Goal: Task Accomplishment & Management: Complete application form

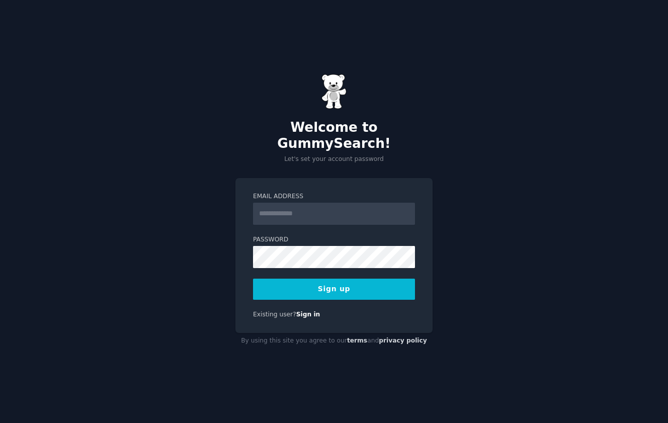
click at [288, 211] on input "Email Address" at bounding box center [334, 214] width 162 height 22
type input "**********"
click at [332, 284] on button "Sign up" at bounding box center [334, 289] width 162 height 21
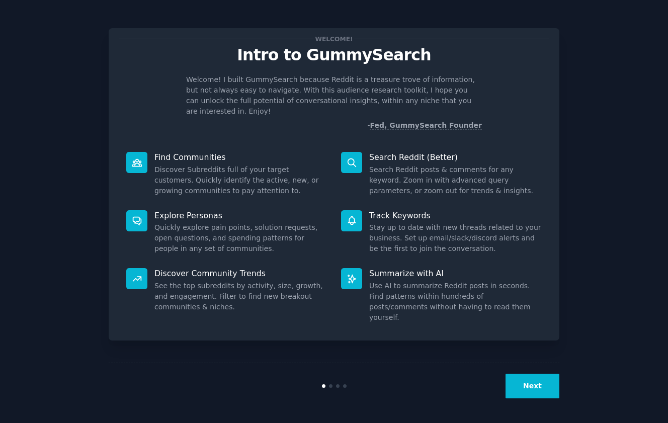
click at [517, 385] on button "Next" at bounding box center [533, 386] width 54 height 25
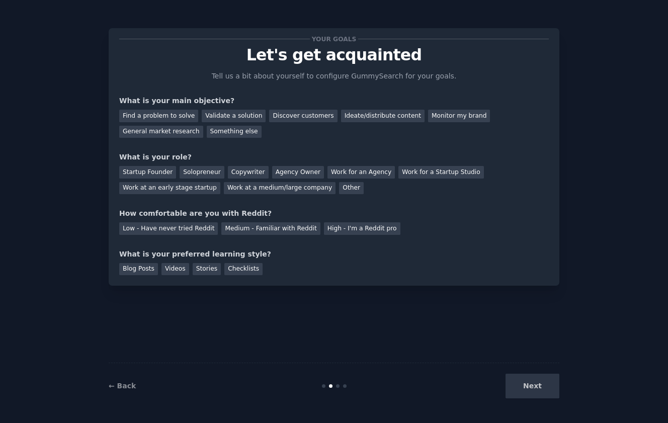
click at [524, 384] on div "Next" at bounding box center [484, 386] width 150 height 25
click at [276, 117] on div "Discover customers" at bounding box center [303, 116] width 68 height 13
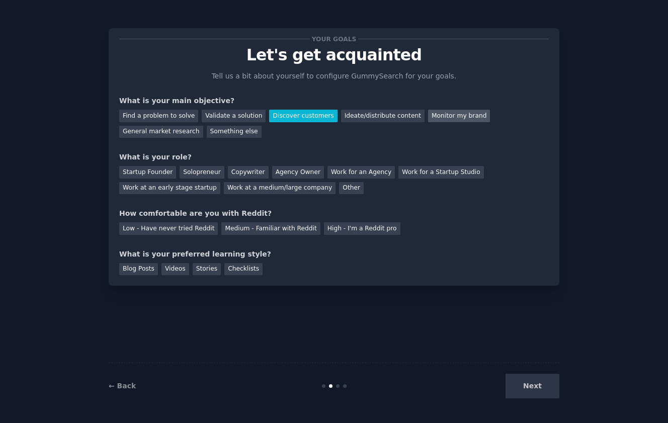
click at [428, 120] on div "Monitor my brand" at bounding box center [459, 116] width 62 height 13
click at [303, 117] on div "Discover customers" at bounding box center [303, 116] width 68 height 13
click at [178, 133] on div "General market research" at bounding box center [161, 132] width 84 height 13
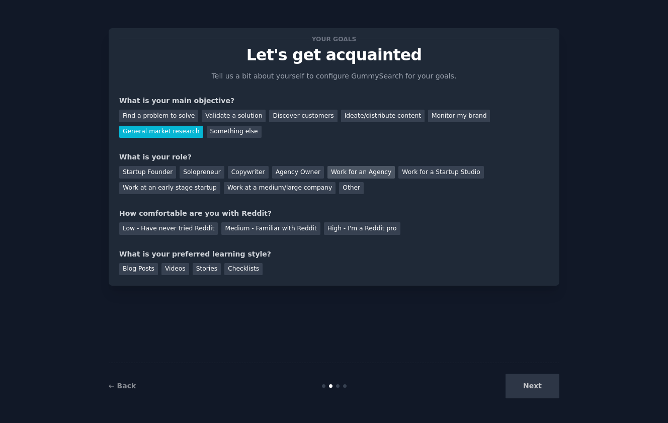
click at [335, 174] on div "Work for an Agency" at bounding box center [360, 172] width 67 height 13
click at [262, 186] on div "Work at a medium/large company" at bounding box center [280, 188] width 112 height 13
click at [341, 170] on div "Work for an Agency" at bounding box center [360, 172] width 67 height 13
click at [293, 229] on div "Medium - Familiar with Reddit" at bounding box center [270, 228] width 99 height 13
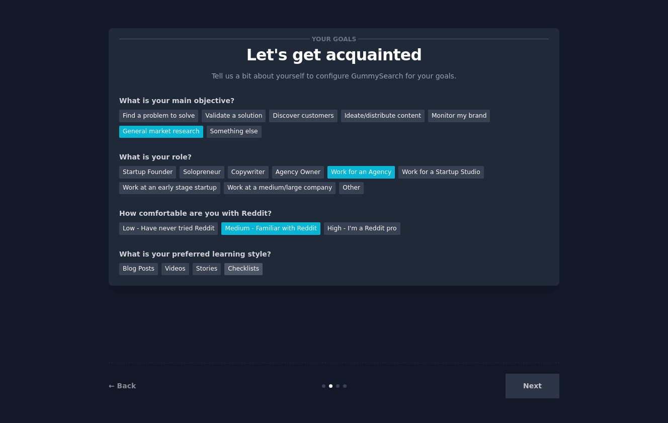
click at [228, 272] on div "Checklists" at bounding box center [243, 269] width 38 height 13
click at [214, 272] on div "Stories" at bounding box center [207, 269] width 28 height 13
click at [532, 396] on button "Next" at bounding box center [533, 386] width 54 height 25
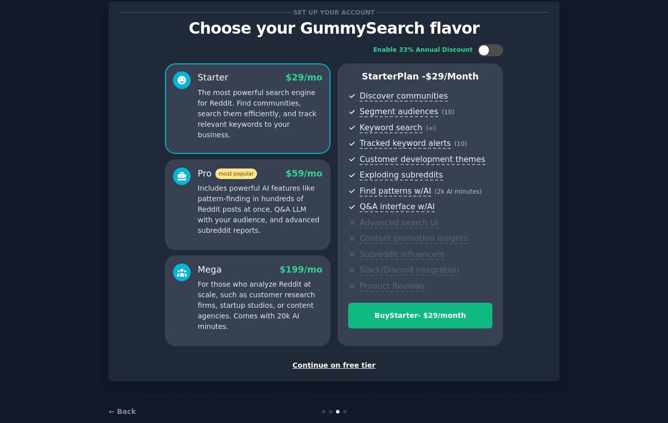
scroll to position [28, 0]
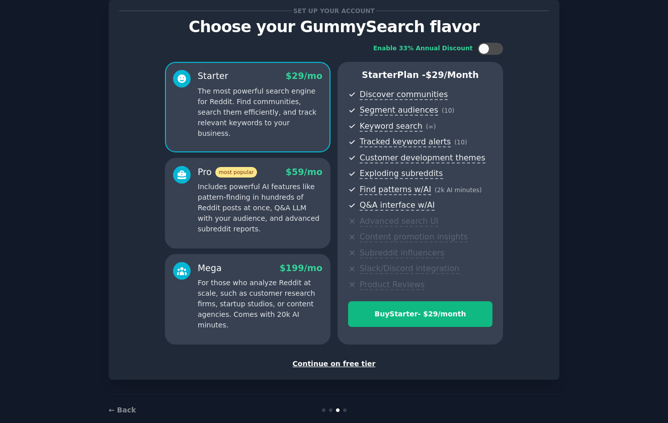
click at [355, 364] on div "Continue on free tier" at bounding box center [334, 364] width 430 height 11
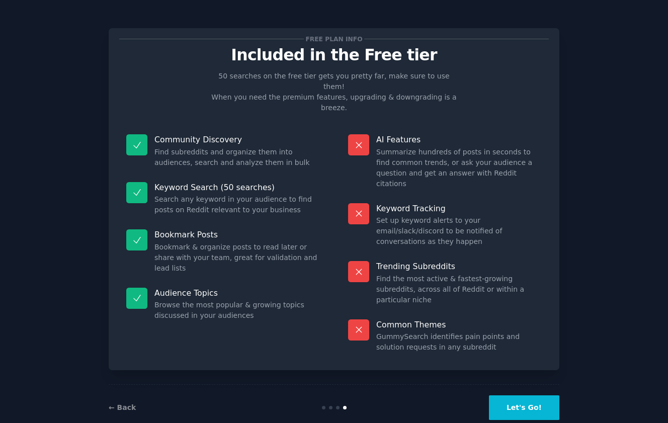
click at [505, 395] on button "Let's Go!" at bounding box center [524, 407] width 70 height 25
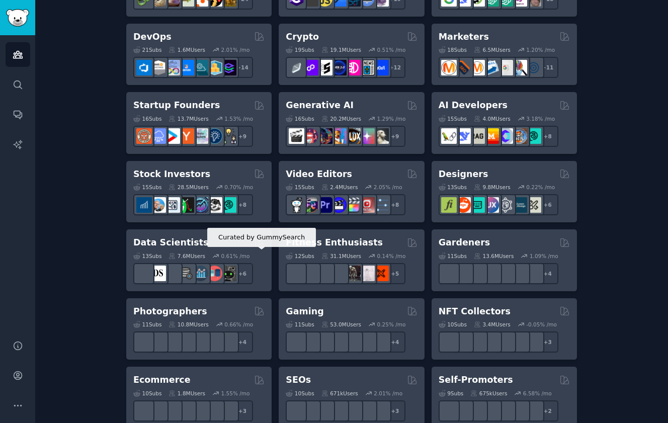
scroll to position [58, 0]
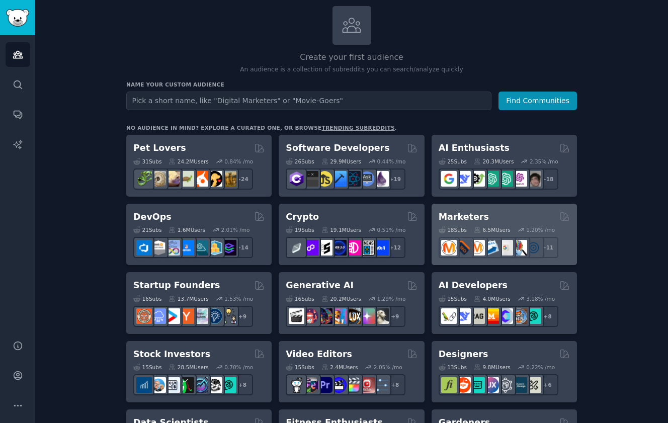
click at [517, 206] on div "Marketers 18 Sub s 6.5M Users 1.20 % /mo + 11" at bounding box center [504, 235] width 145 height 62
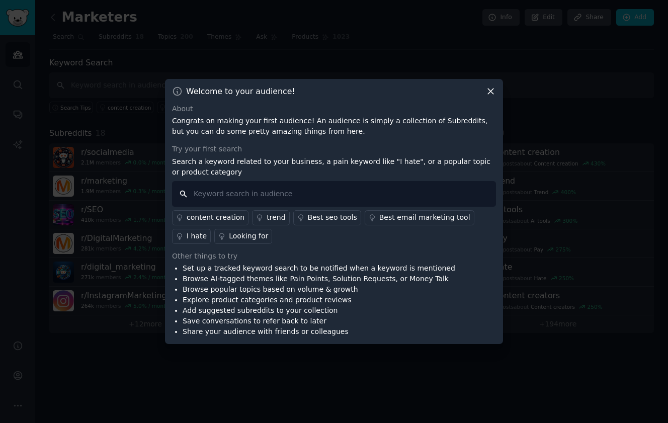
click at [351, 187] on input "text" at bounding box center [334, 194] width 324 height 26
type input "Social media management"
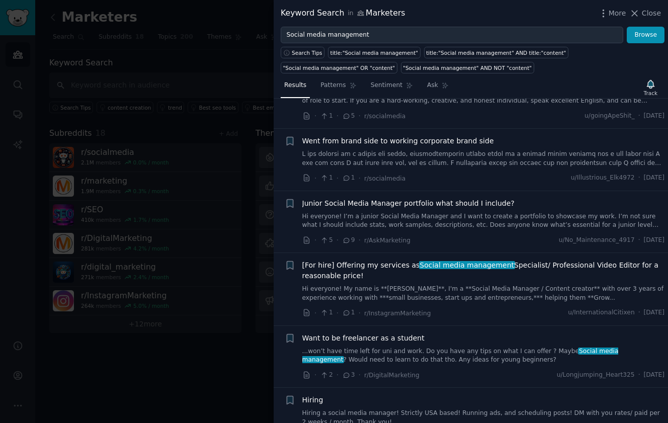
scroll to position [518, 0]
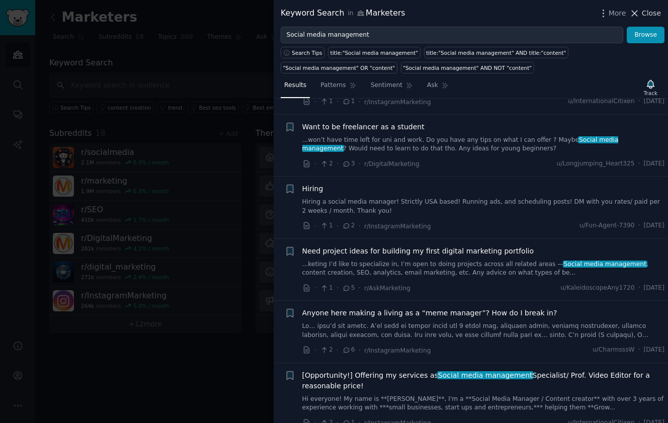
click at [643, 11] on span "Close" at bounding box center [651, 13] width 19 height 11
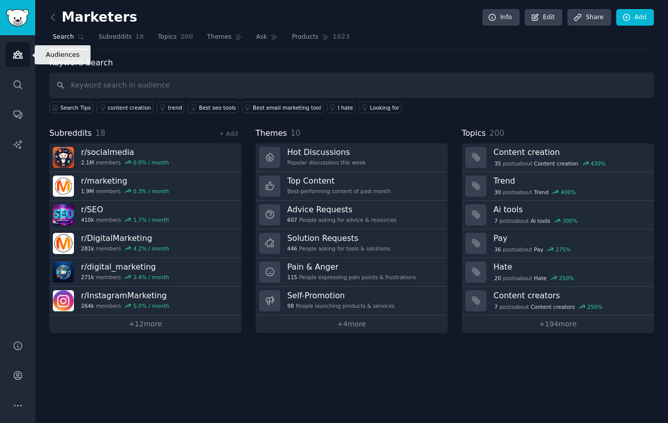
click at [16, 57] on icon "Sidebar" at bounding box center [18, 54] width 11 height 11
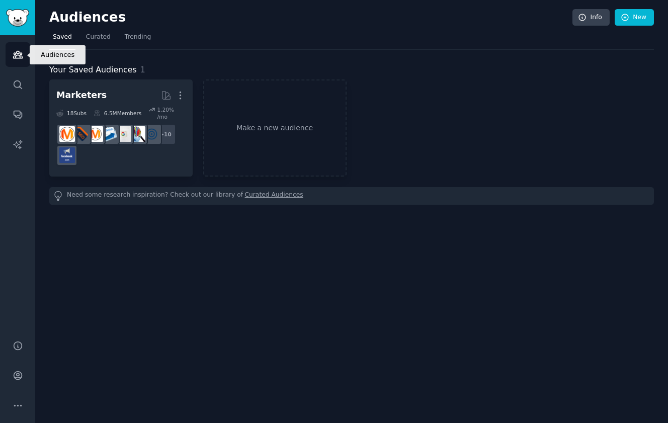
click at [21, 58] on icon "Sidebar" at bounding box center [17, 54] width 9 height 7
click at [23, 22] on img "Sidebar" at bounding box center [17, 18] width 23 height 18
click at [19, 22] on img "Sidebar" at bounding box center [17, 18] width 23 height 18
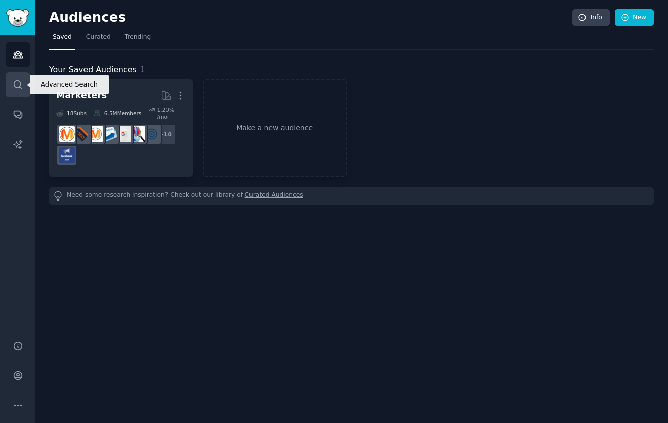
click at [19, 84] on icon "Sidebar" at bounding box center [18, 84] width 11 height 11
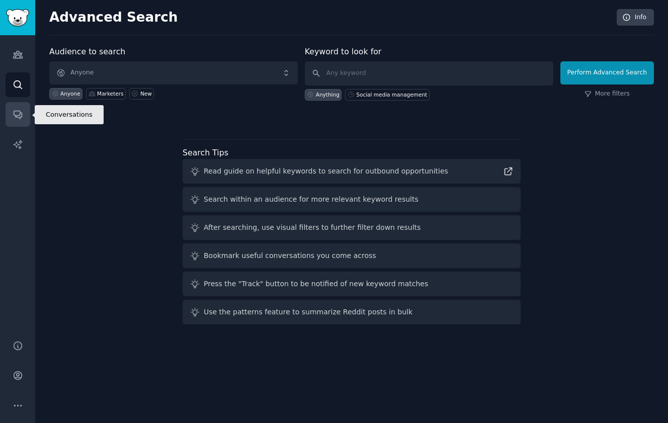
click at [19, 123] on link "Conversations" at bounding box center [18, 114] width 25 height 25
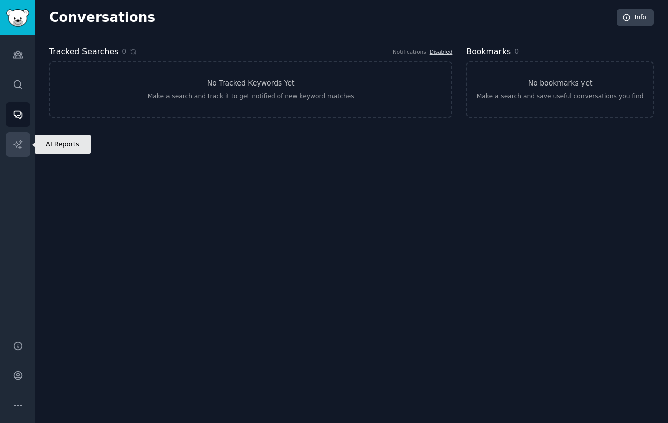
click at [18, 146] on icon "Sidebar" at bounding box center [18, 144] width 11 height 11
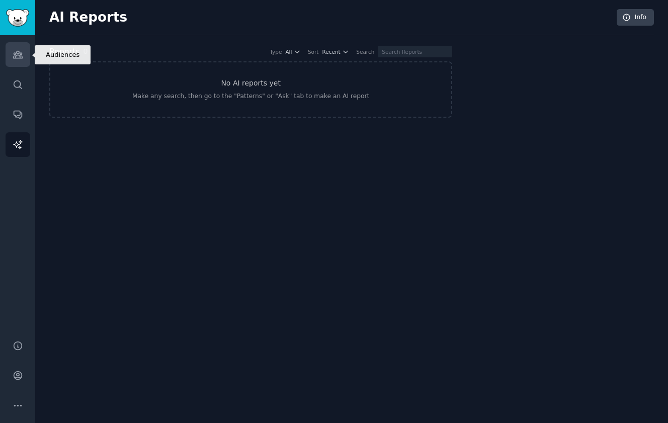
click at [19, 45] on link "Audiences" at bounding box center [18, 54] width 25 height 25
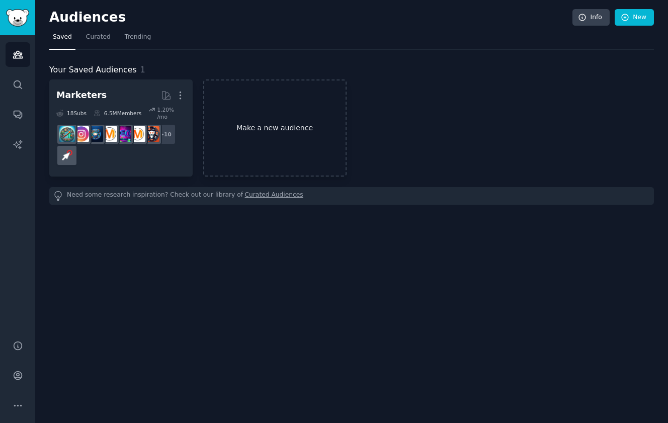
click at [263, 109] on link "Make a new audience" at bounding box center [274, 127] width 143 height 97
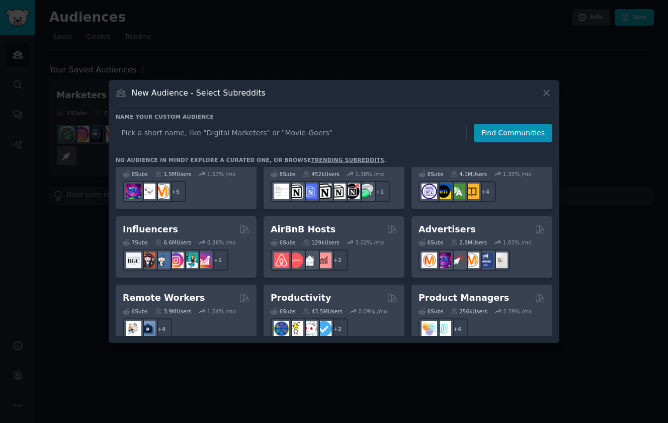
scroll to position [651, 0]
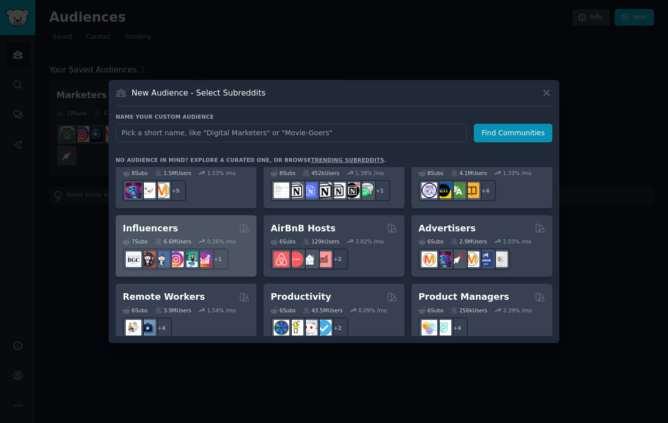
click at [213, 234] on div "7 Sub s 6.6M Users 0.36 % /mo + 1" at bounding box center [186, 251] width 127 height 35
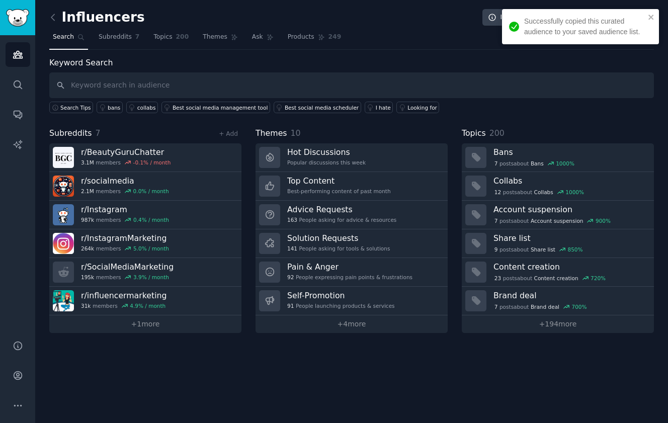
click at [125, 50] on div "Influencers Info Edit Share Add Search Subreddits 7 Topics 200 Themes Ask Produ…" at bounding box center [351, 173] width 605 height 319
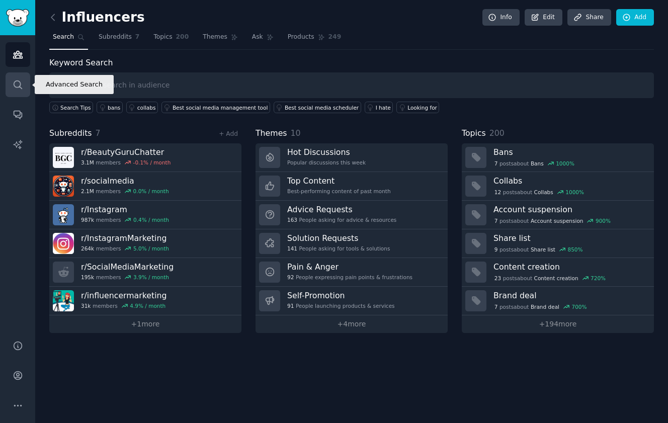
click at [19, 81] on icon "Sidebar" at bounding box center [18, 84] width 8 height 8
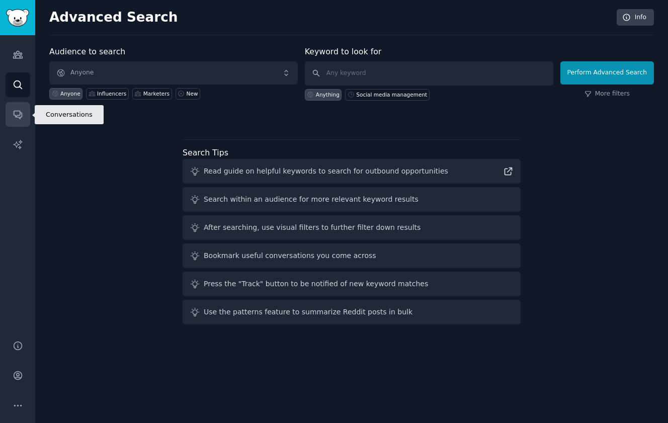
click at [22, 111] on icon "Sidebar" at bounding box center [18, 114] width 11 height 11
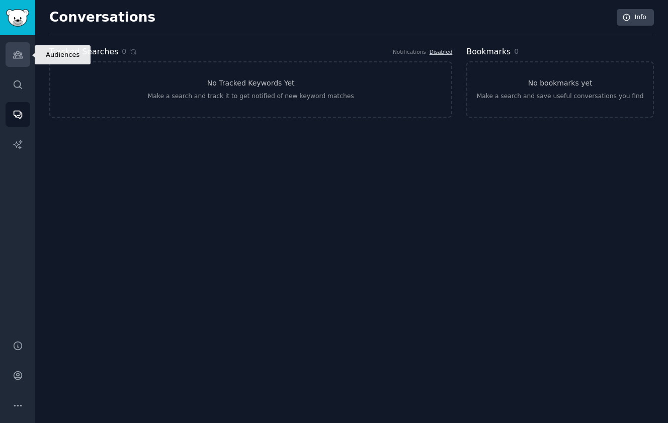
click at [20, 57] on icon "Sidebar" at bounding box center [18, 54] width 11 height 11
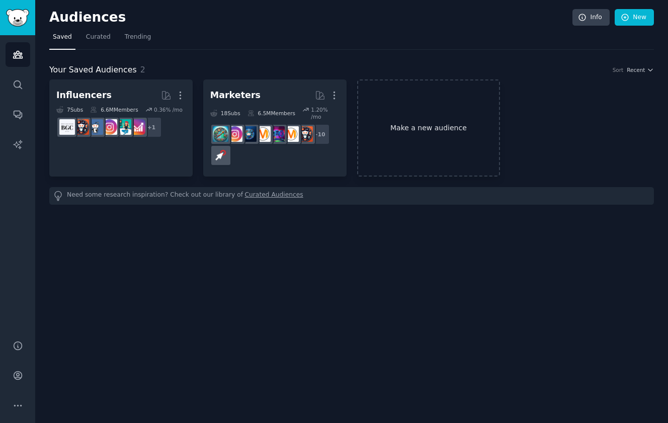
click at [399, 133] on link "Make a new audience" at bounding box center [428, 127] width 143 height 97
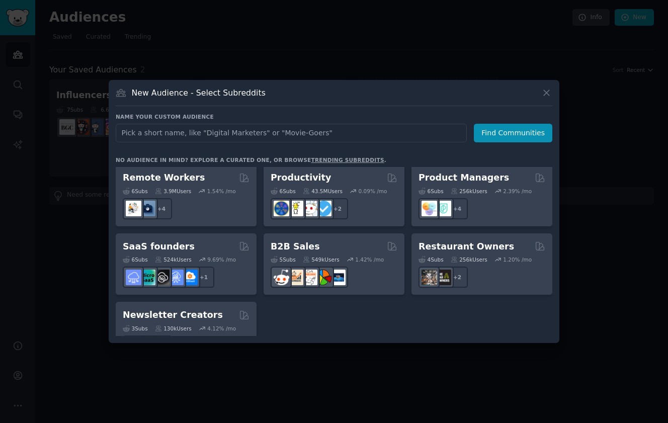
scroll to position [771, 0]
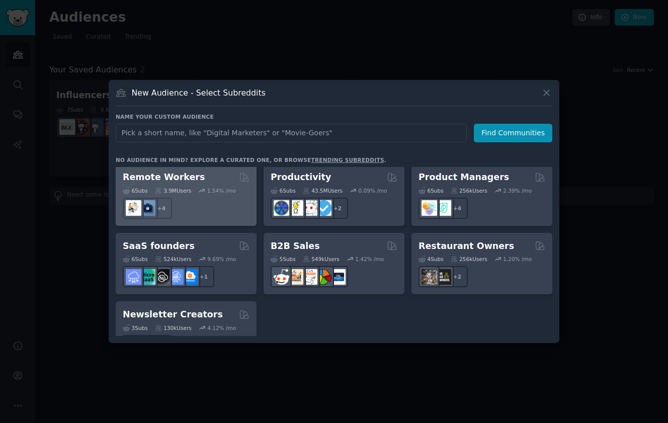
click at [225, 205] on div "+ 4" at bounding box center [186, 208] width 127 height 21
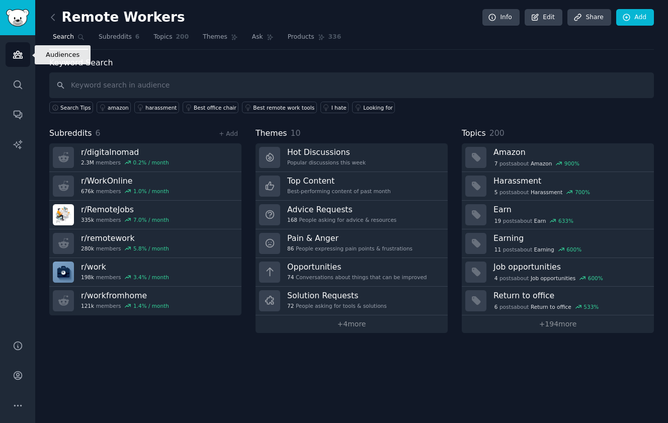
click at [21, 58] on icon "Sidebar" at bounding box center [18, 54] width 11 height 11
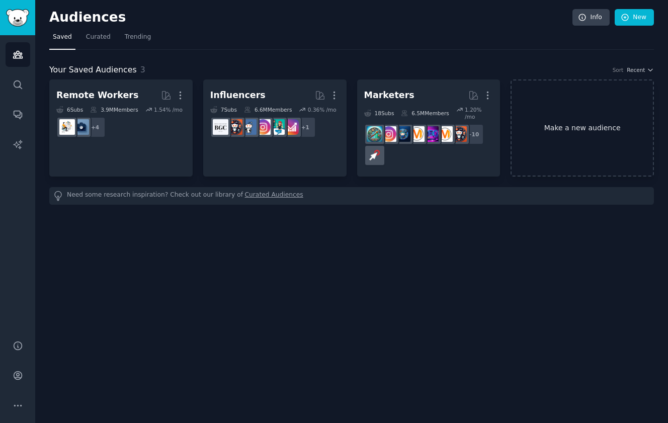
click at [566, 140] on link "Make a new audience" at bounding box center [582, 127] width 143 height 97
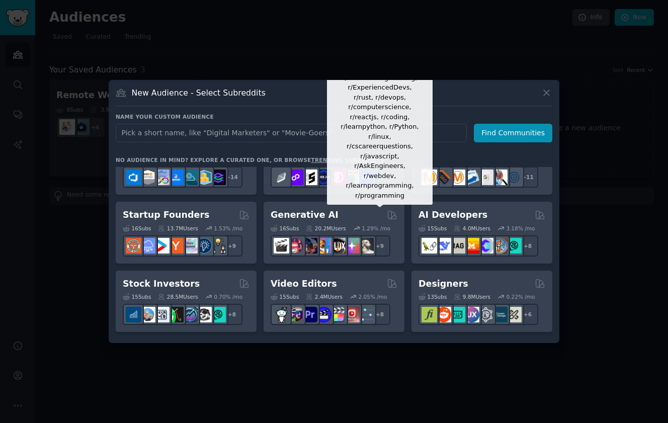
scroll to position [107, 0]
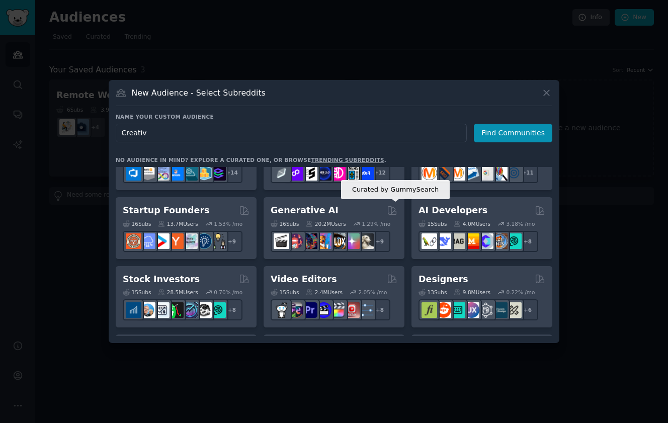
type input "Creative"
click button "Find Communities" at bounding box center [513, 133] width 78 height 19
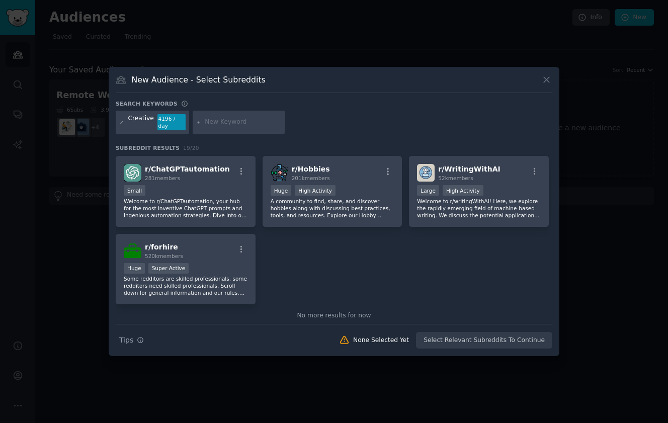
scroll to position [388, 0]
click at [547, 81] on icon at bounding box center [546, 79] width 11 height 11
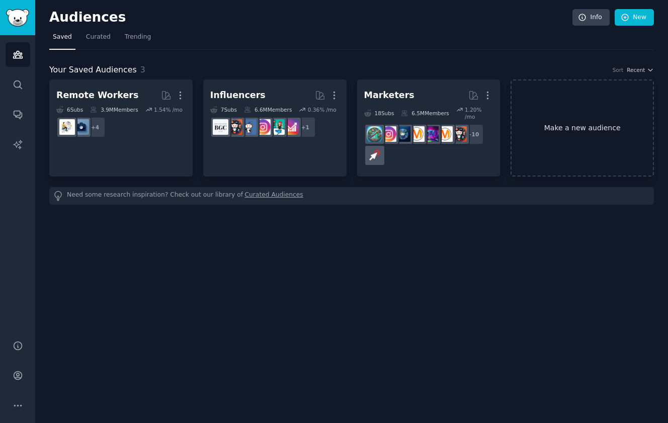
click at [570, 141] on link "Make a new audience" at bounding box center [582, 127] width 143 height 97
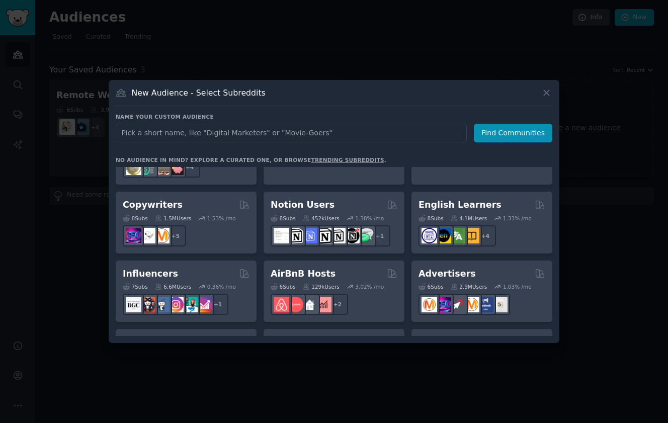
scroll to position [608, 0]
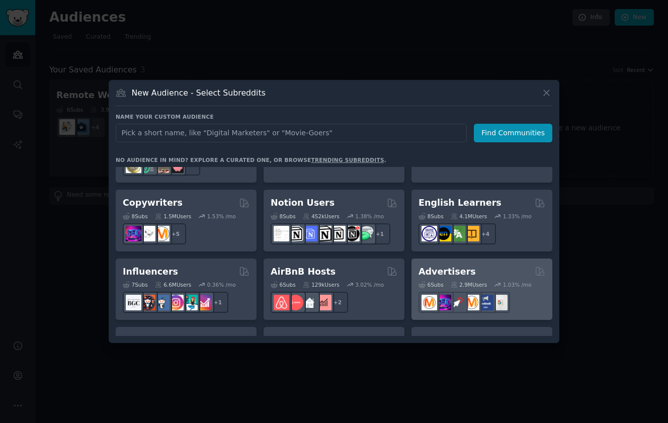
click at [493, 259] on div "Advertisers 6 Sub s 2.9M Users 1.03 % /mo" at bounding box center [481, 290] width 141 height 62
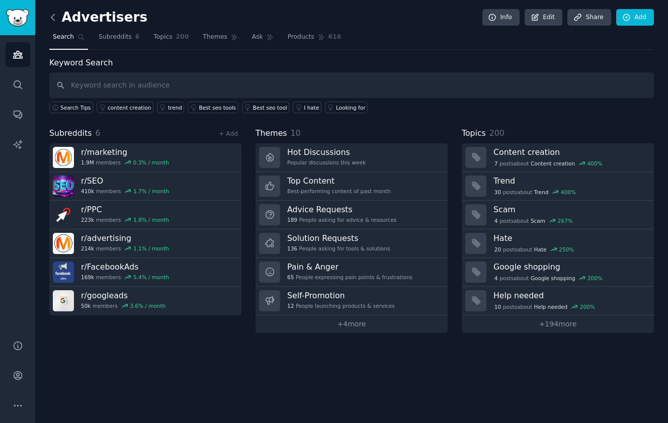
click at [54, 17] on icon at bounding box center [53, 17] width 11 height 11
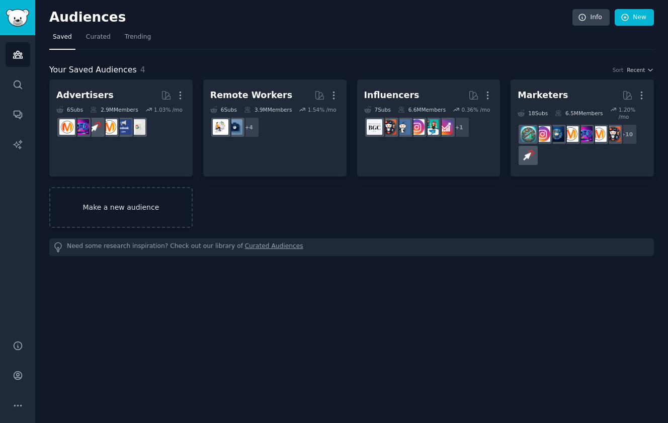
click at [152, 200] on link "Make a new audience" at bounding box center [120, 207] width 143 height 41
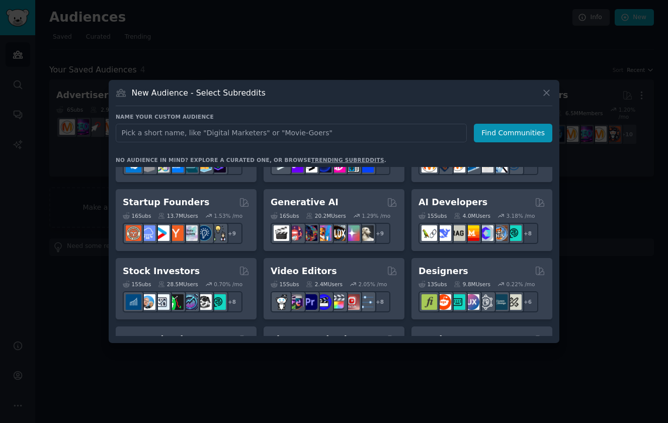
scroll to position [111, 0]
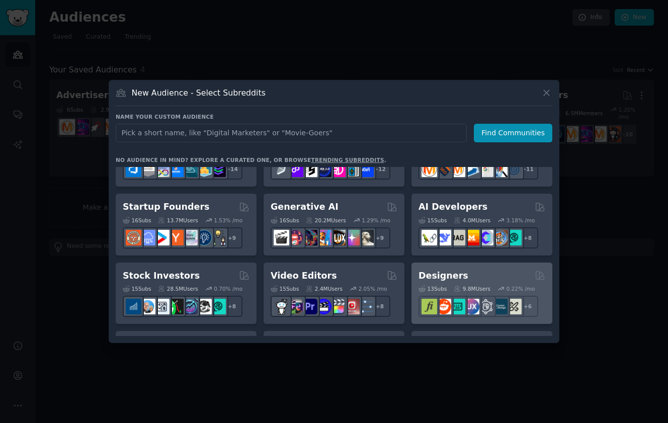
click at [482, 272] on div "Designers" at bounding box center [481, 276] width 127 height 13
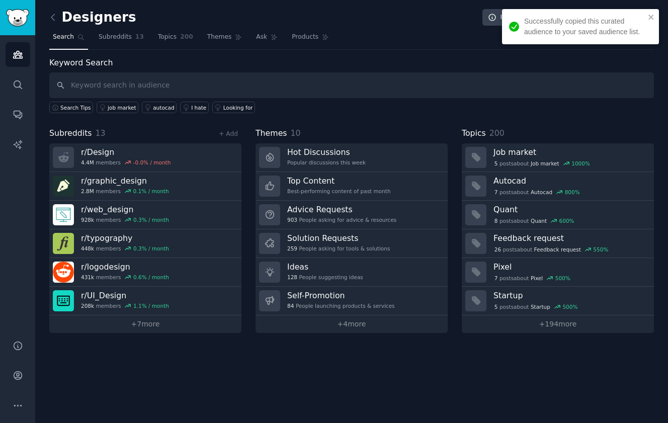
click at [64, 41] on span "Search" at bounding box center [63, 37] width 21 height 9
click at [53, 13] on icon at bounding box center [53, 17] width 11 height 11
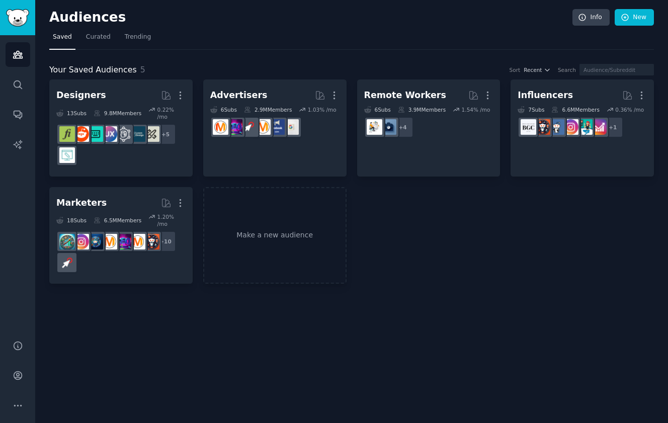
click at [414, 297] on div "Audiences Info New Saved Curated Trending Your Saved Audiences 5 Sort Recent Se…" at bounding box center [351, 211] width 633 height 423
